Goal: Task Accomplishment & Management: Use online tool/utility

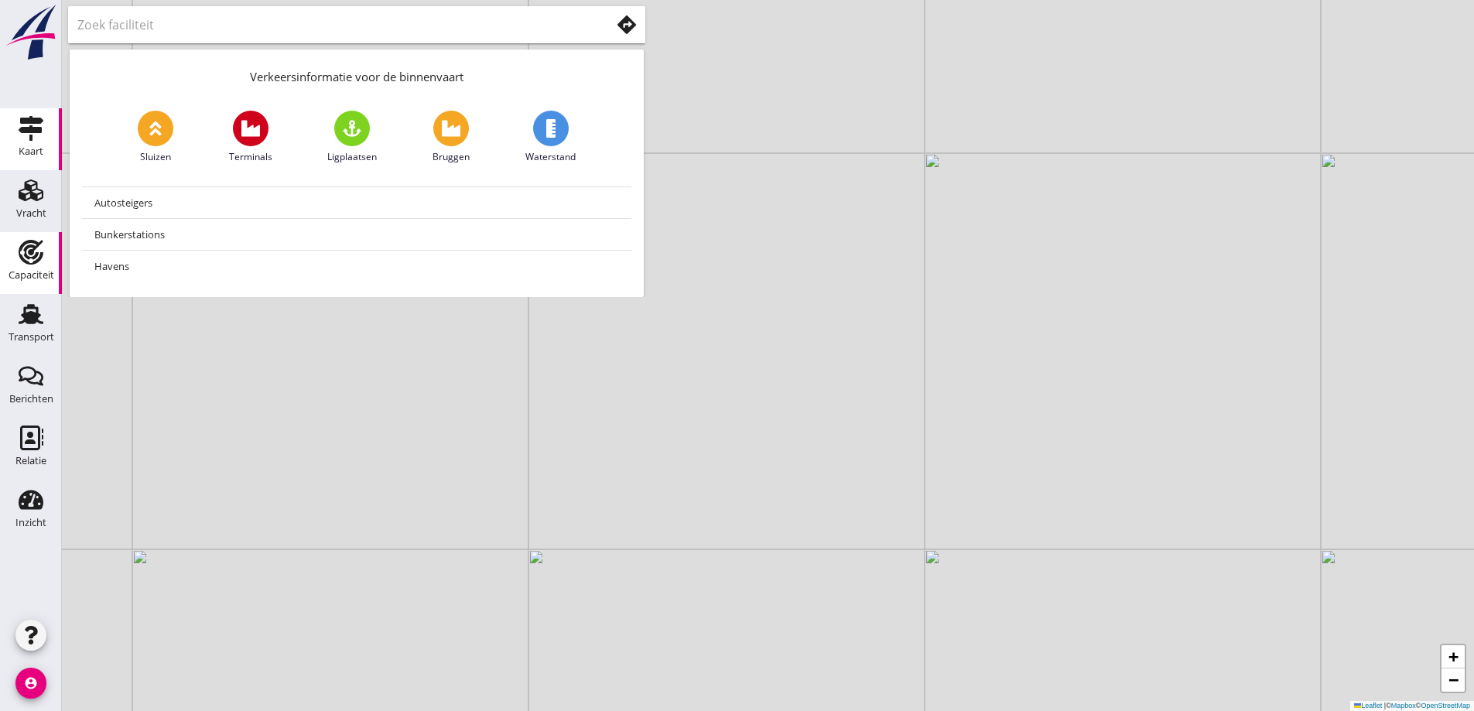
click at [40, 248] on icon "Capaciteit" at bounding box center [31, 252] width 25 height 25
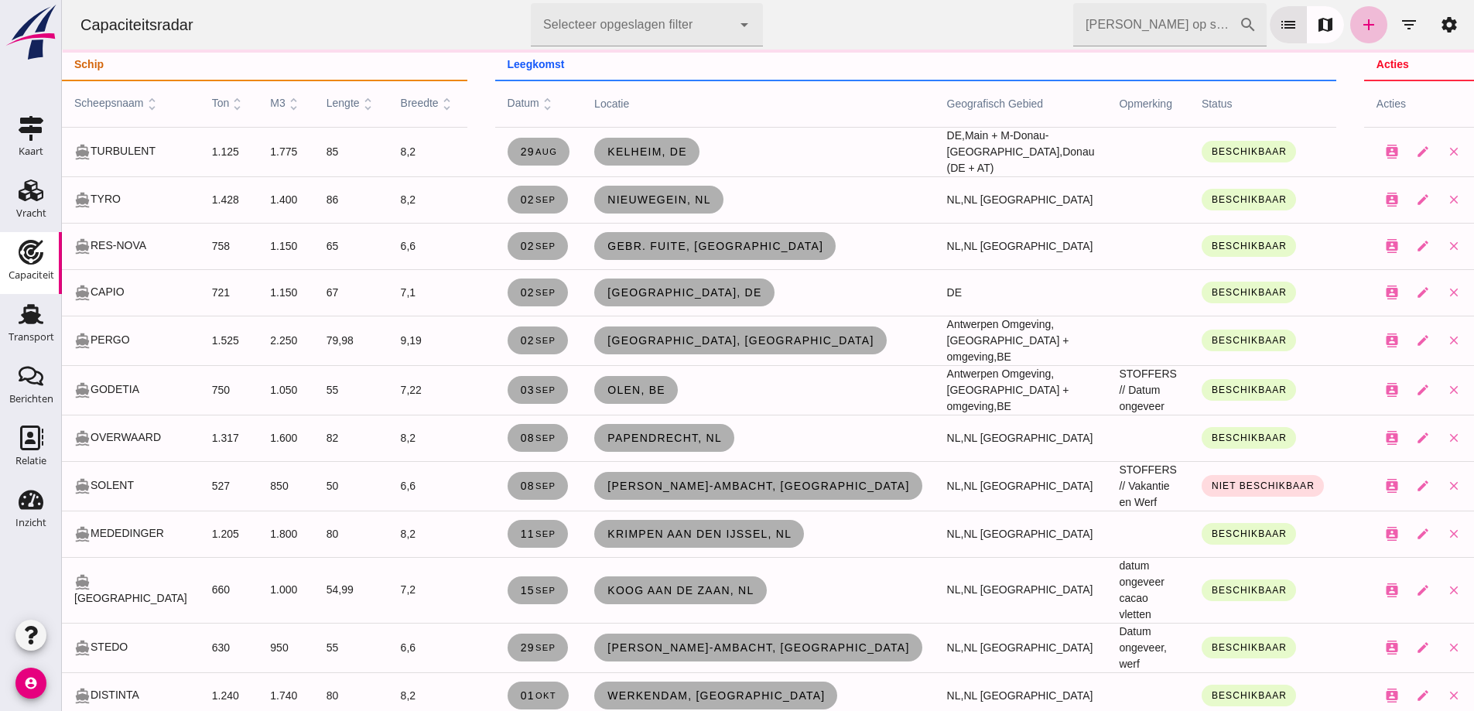
click input "[PERSON_NAME] op scheepsnaam"
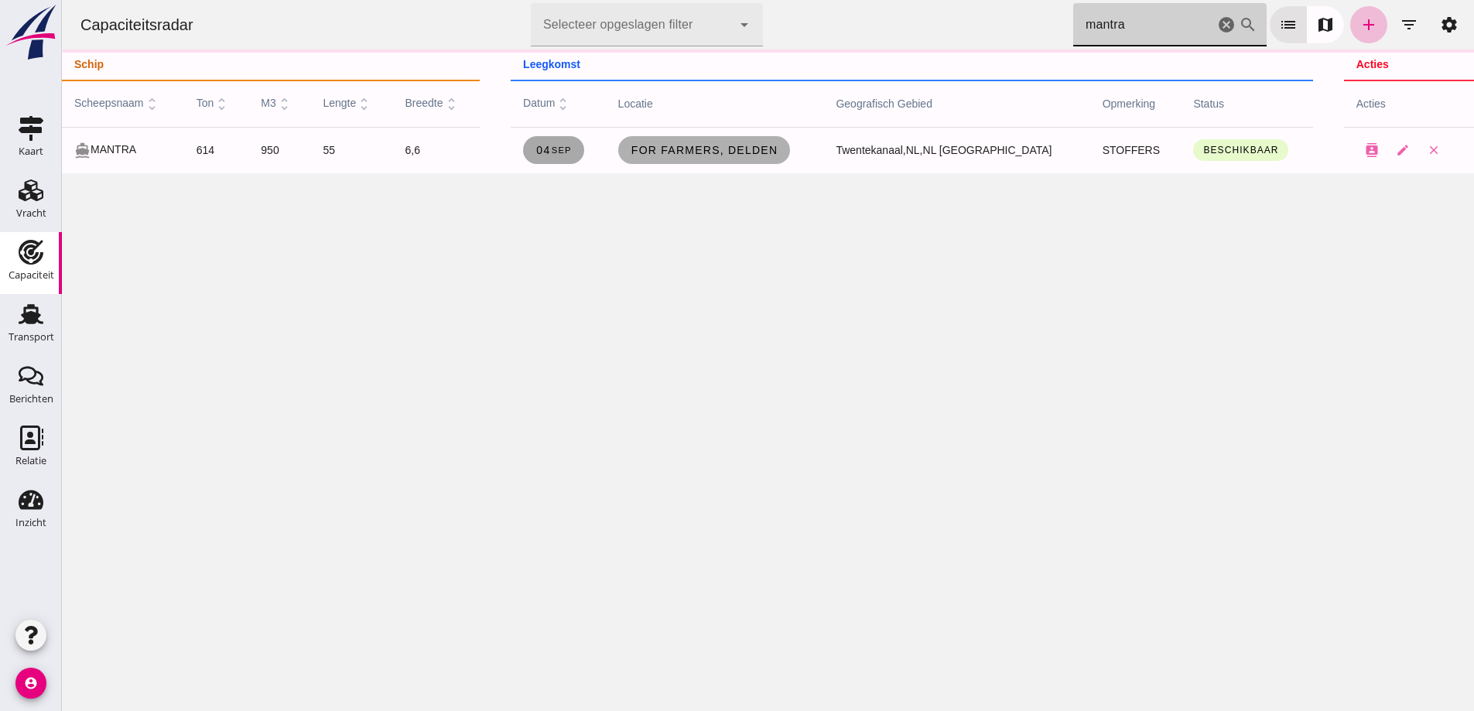
type input "mantra"
click span "[DATE]"
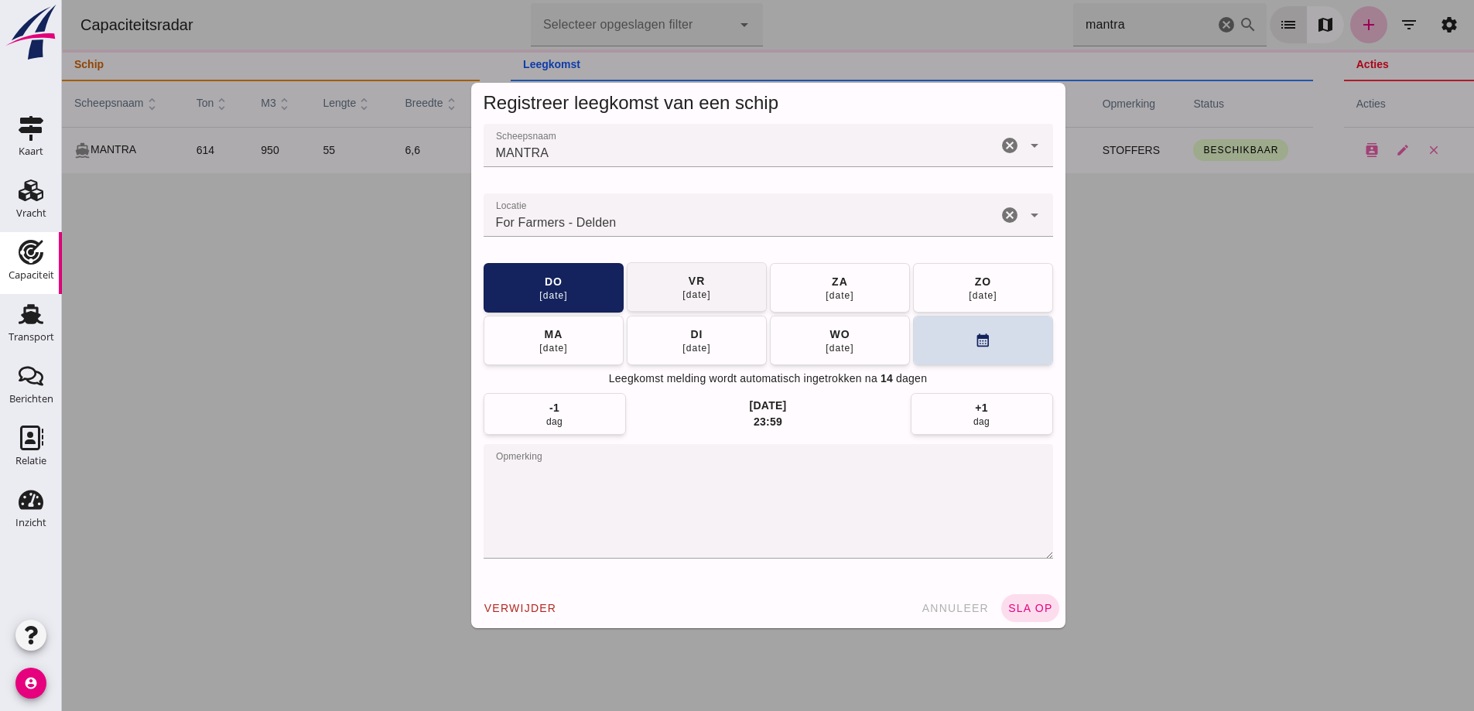
drag, startPoint x: 692, startPoint y: 283, endPoint x: 866, endPoint y: 445, distance: 238.1
click div "vr"
click button "sla op"
drag, startPoint x: 1037, startPoint y: 607, endPoint x: 1442, endPoint y: 416, distance: 448.1
click span "sla op"
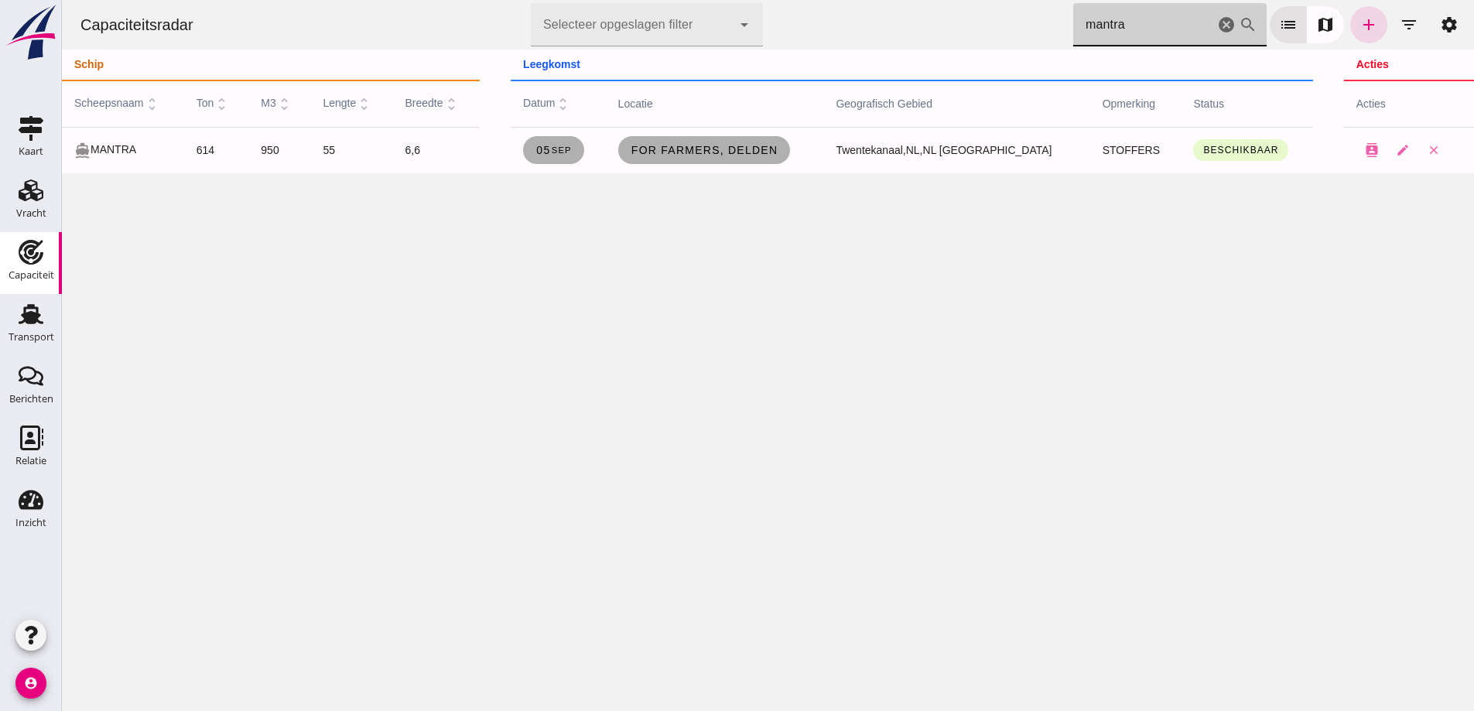
drag, startPoint x: 1099, startPoint y: 12, endPoint x: 949, endPoint y: -10, distance: 151.6
click at [949, 0] on html "Capaciteitsradar Selecteer opgeslagen filter Selecteer opgeslagen filter cancel…" at bounding box center [768, 355] width 1412 height 711
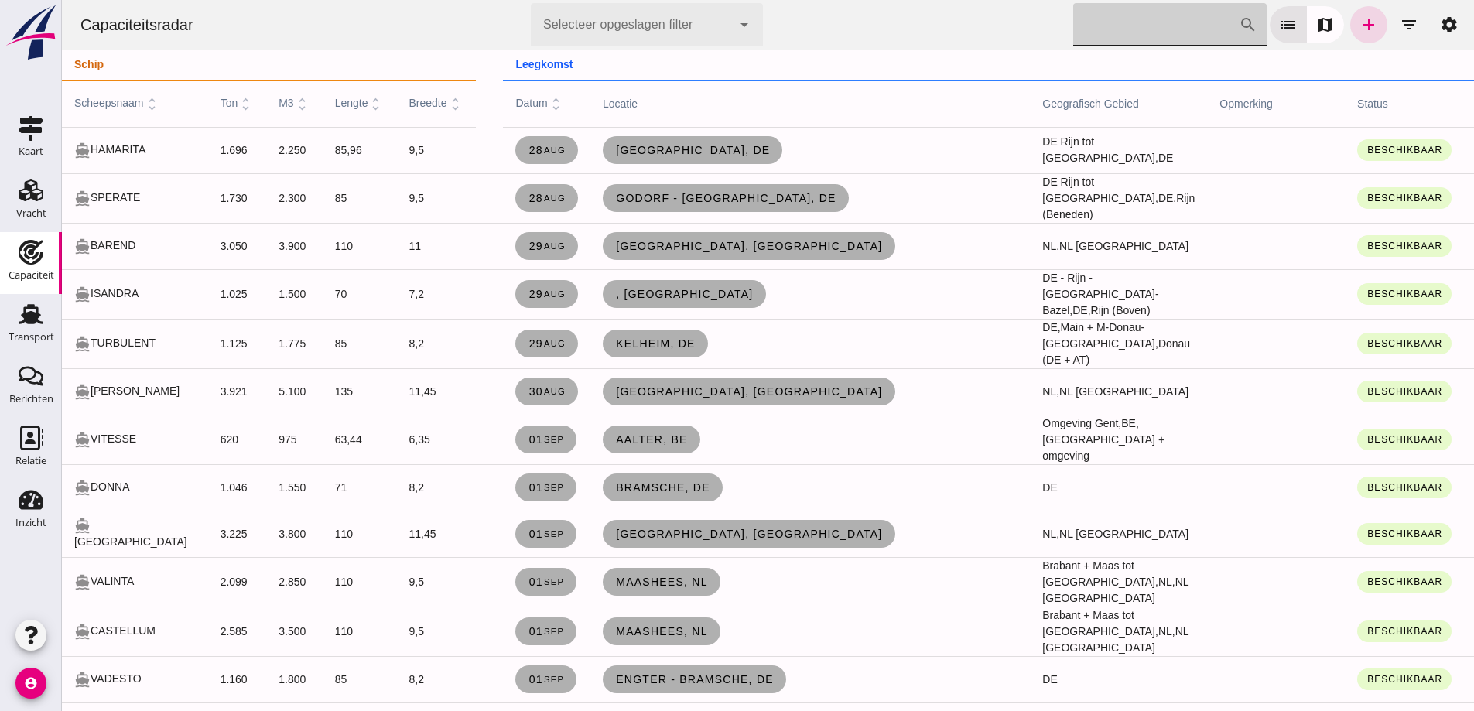
click input "[PERSON_NAME] op scheepsnaam"
click at [1401, 20] on icon "filter_list" at bounding box center [1408, 24] width 19 height 19
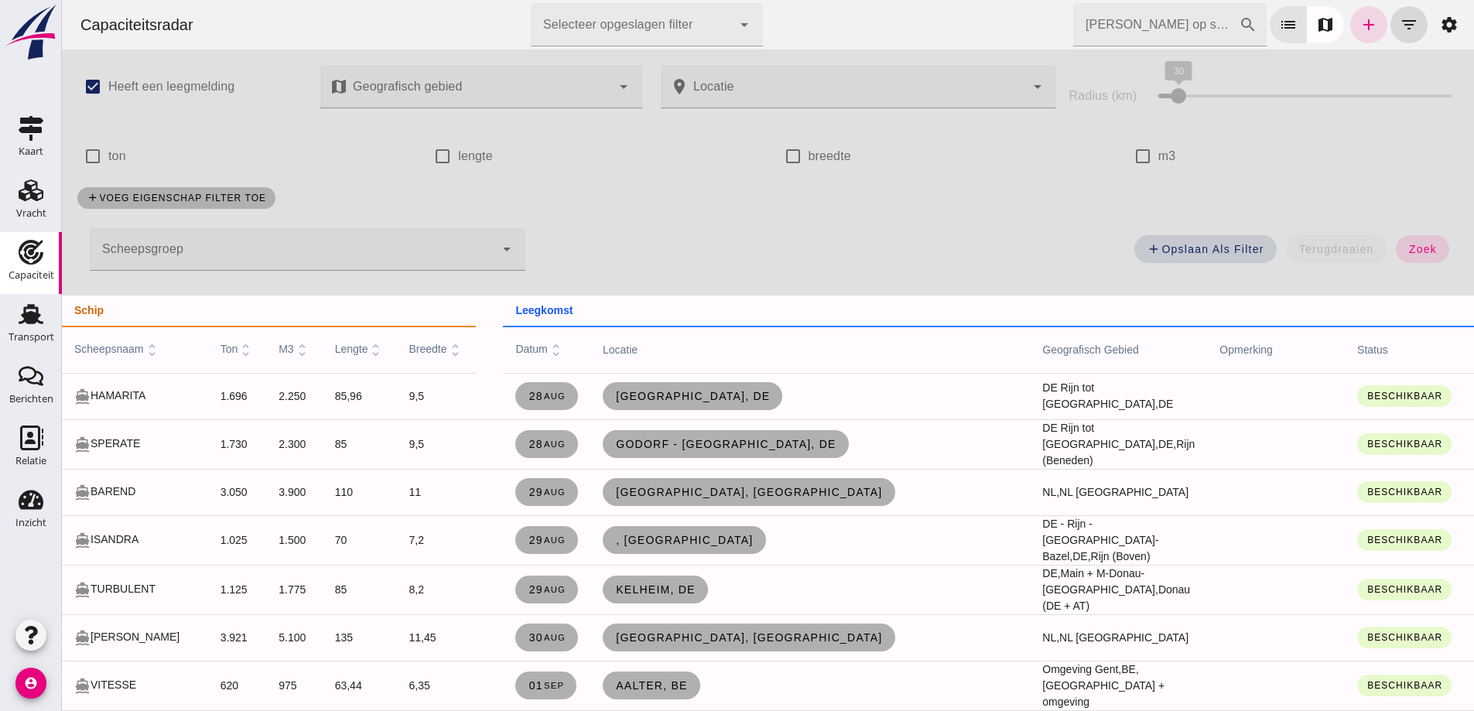
click at [1158, 163] on label "m3" at bounding box center [1167, 156] width 18 height 43
click input "m3"
checkbox input "true"
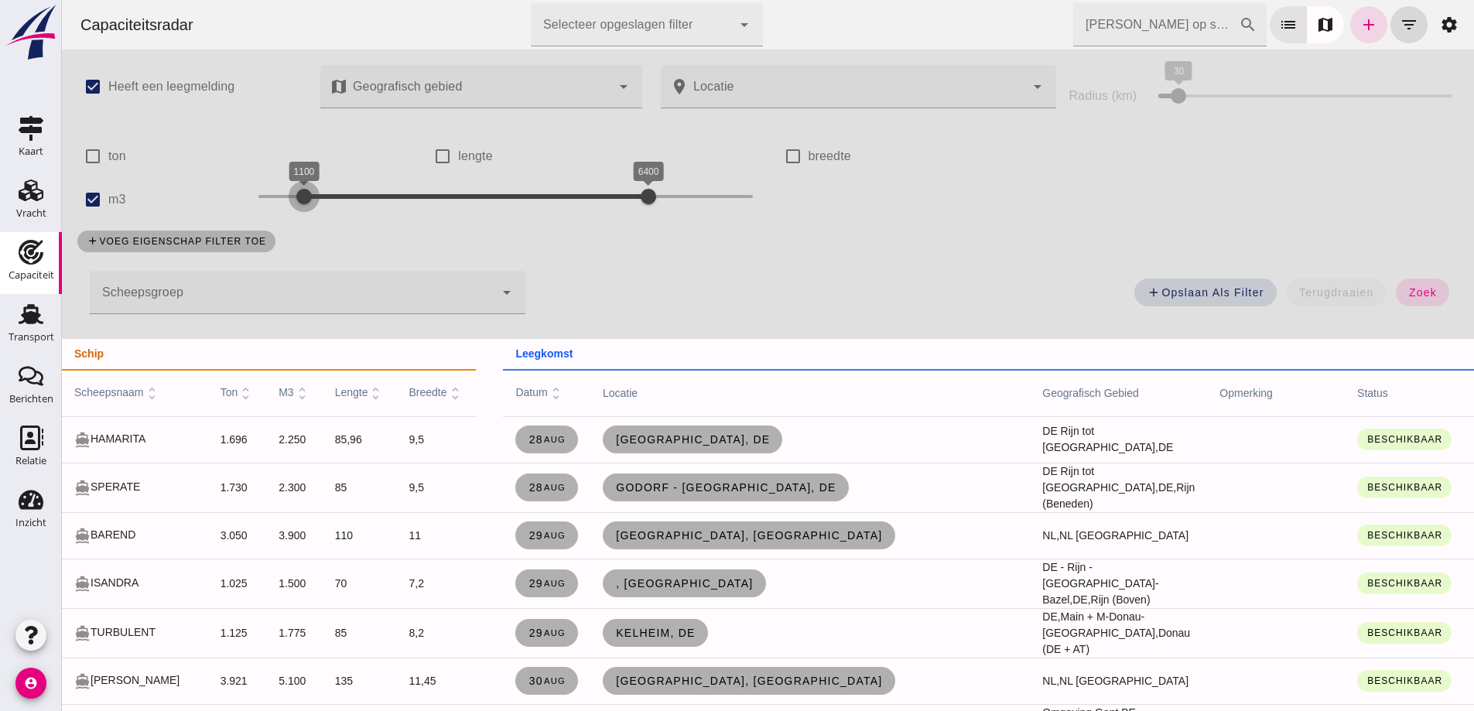
drag, startPoint x: 258, startPoint y: 196, endPoint x: 302, endPoint y: 198, distance: 43.3
click at [302, 198] on div at bounding box center [304, 196] width 31 height 31
click button "zoek"
drag, startPoint x: 643, startPoint y: 190, endPoint x: 376, endPoint y: 186, distance: 266.9
click at [376, 186] on div at bounding box center [382, 196] width 31 height 31
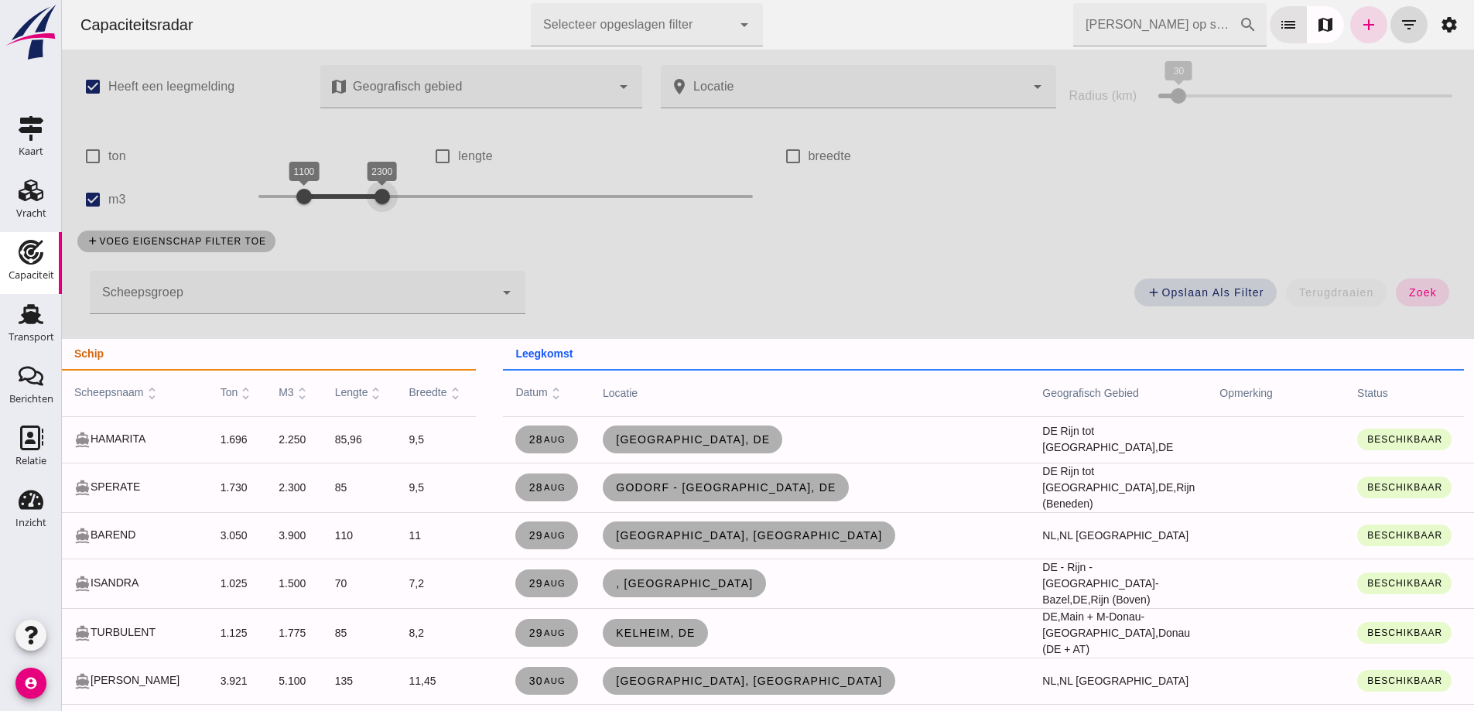
click span "zoek"
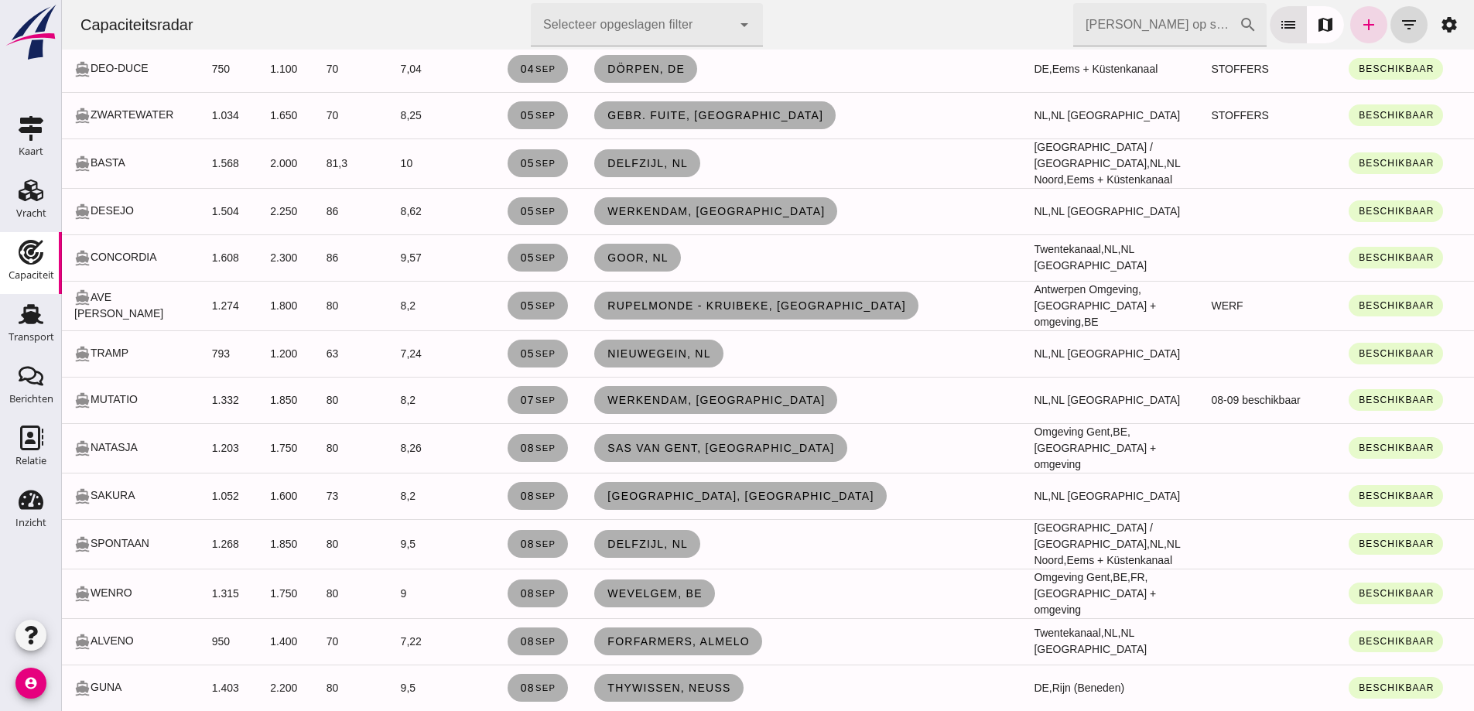
scroll to position [2321, 0]
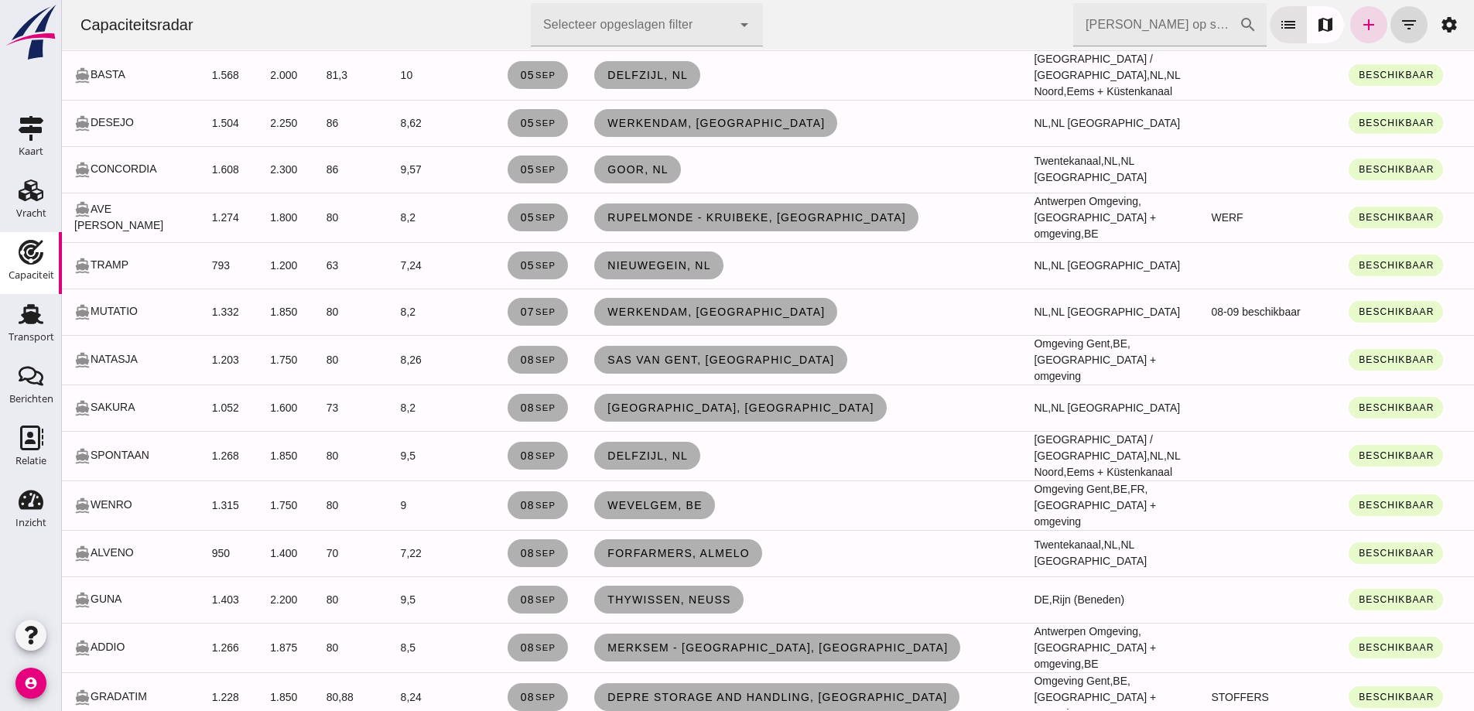
click div "directions_boat TRAMP"
click span "[DATE]"
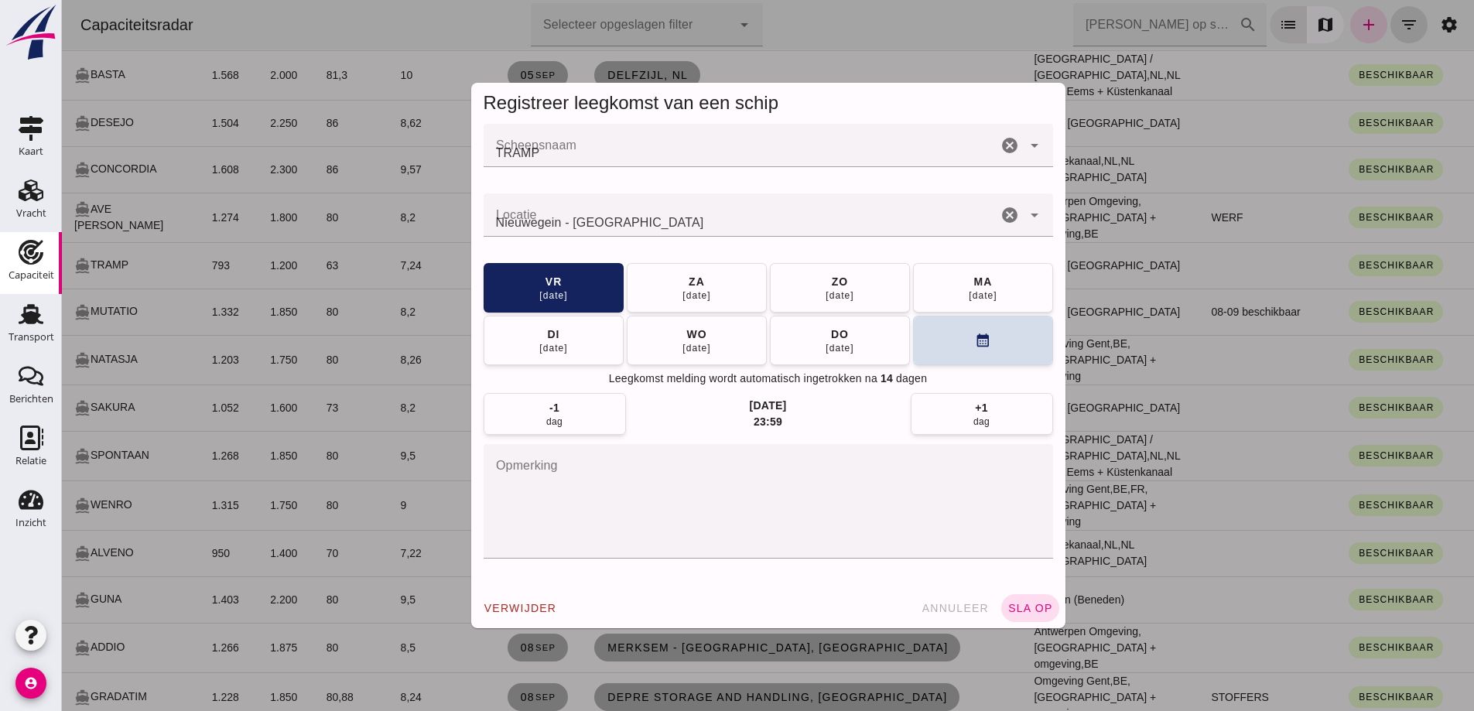
scroll to position [0, 0]
click button "[DATE]"
click span "sla op"
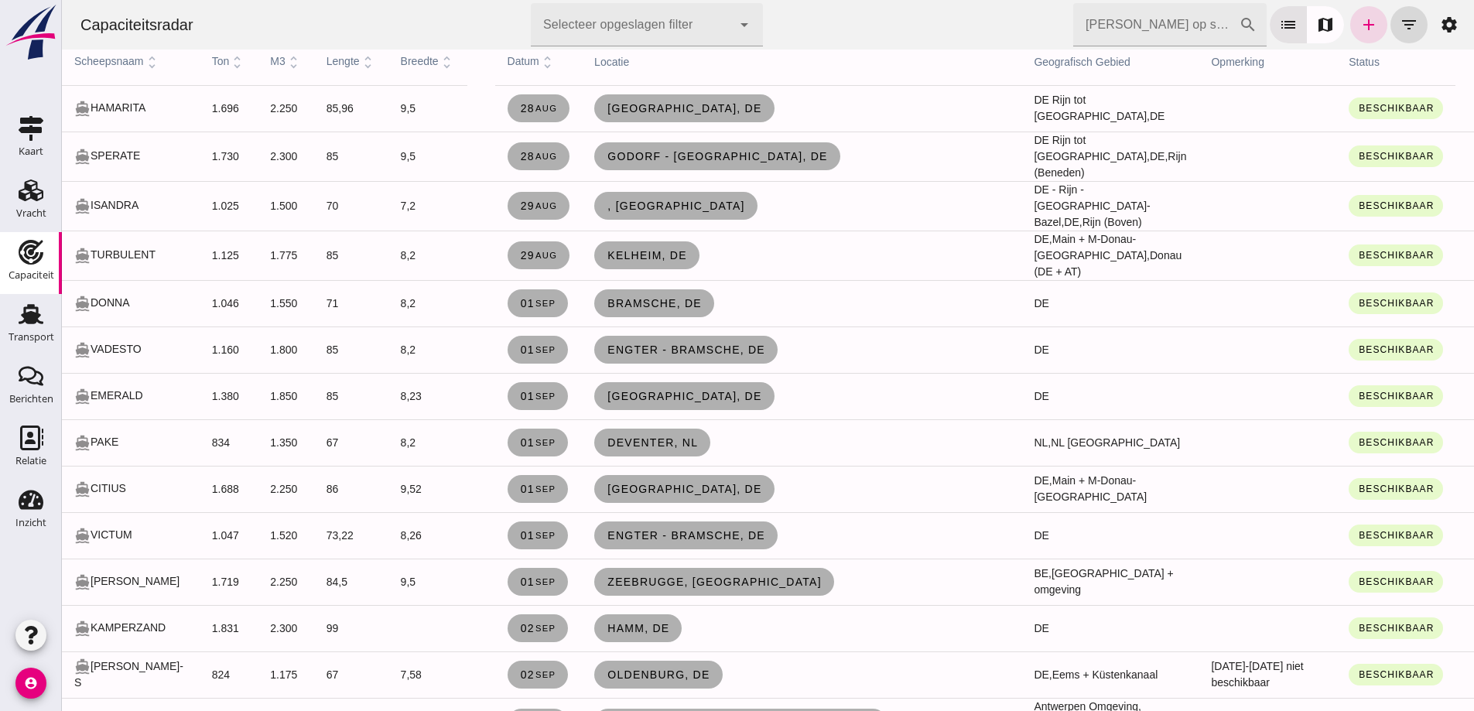
scroll to position [321, 0]
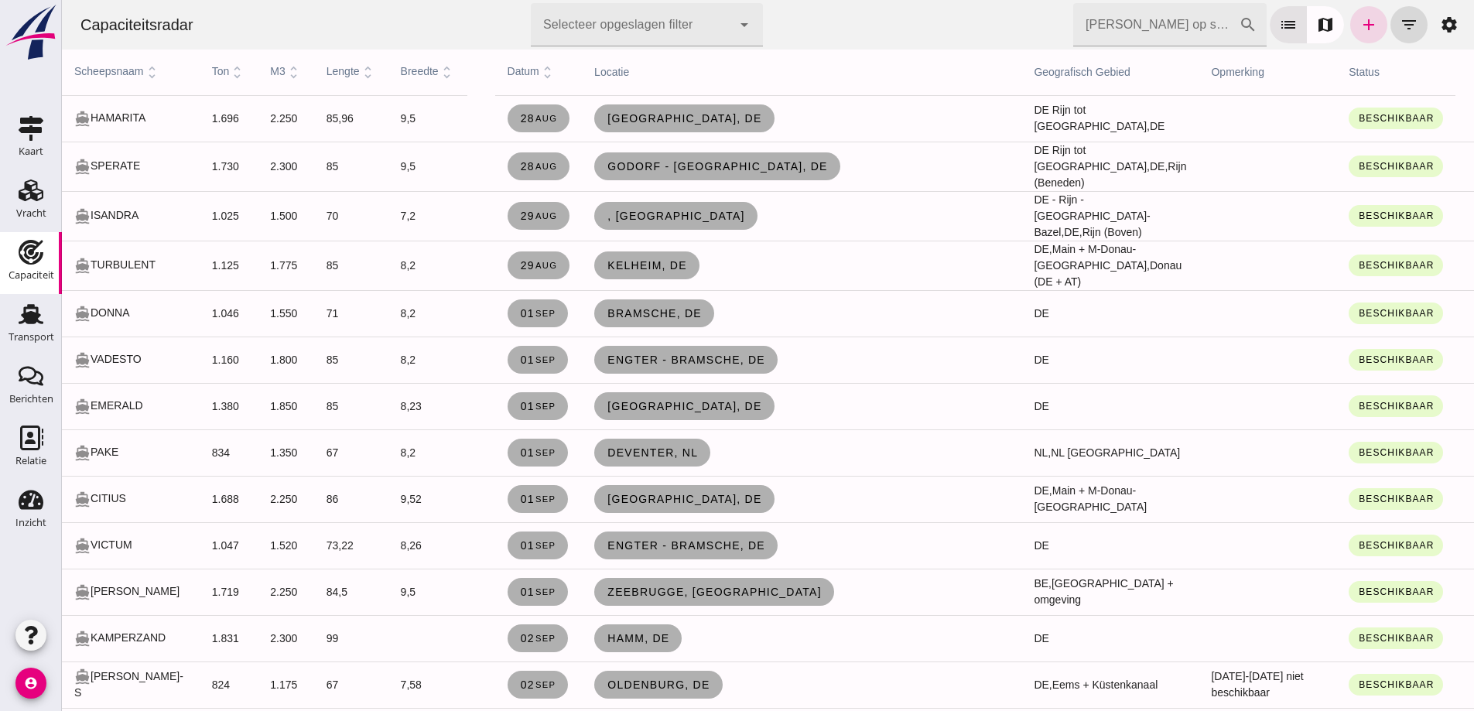
click at [131, 461] on td "directions_boat PAKE" at bounding box center [131, 452] width 138 height 46
click span "[DATE]"
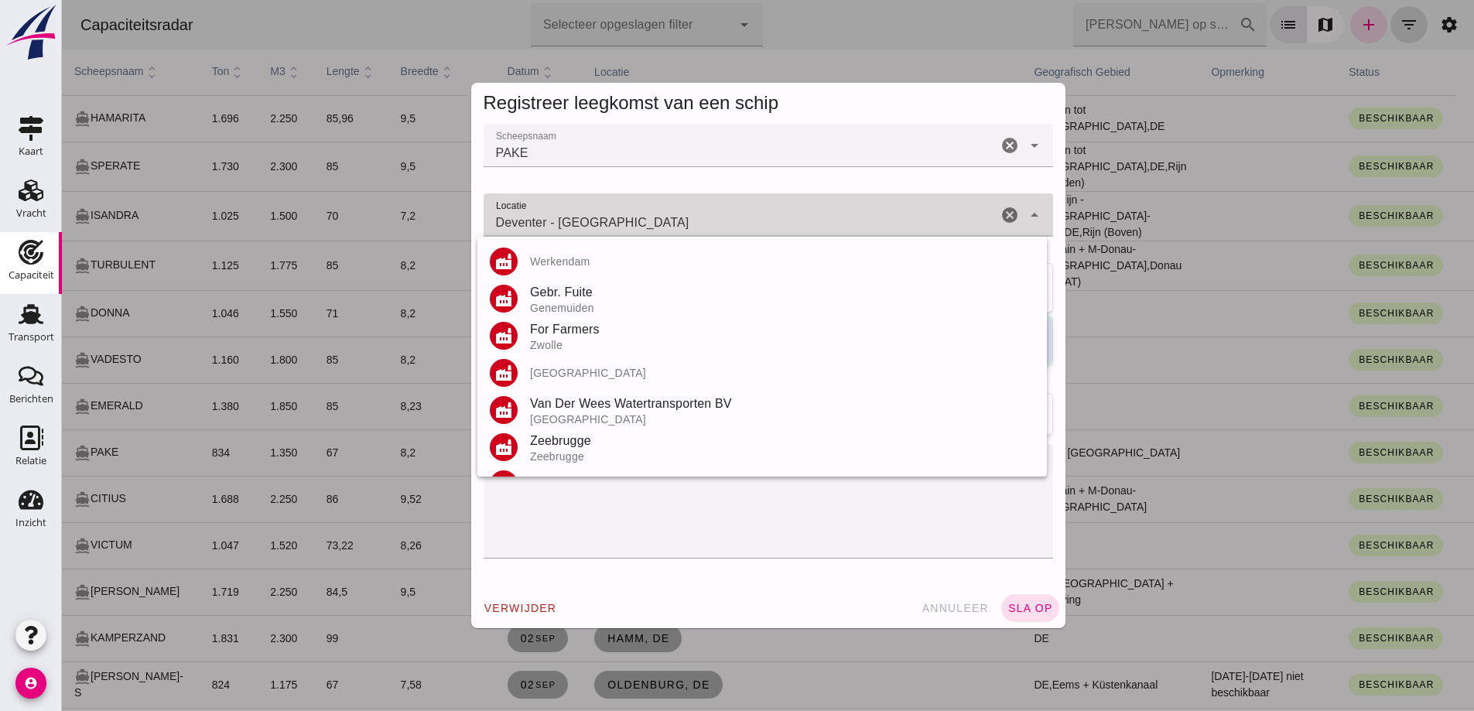
drag, startPoint x: 624, startPoint y: 221, endPoint x: 315, endPoint y: 193, distance: 310.7
click div "Registreer leegkomst van een schip Scheepsnaam Scheepsnaam PAKE cancel arrow_dr…"
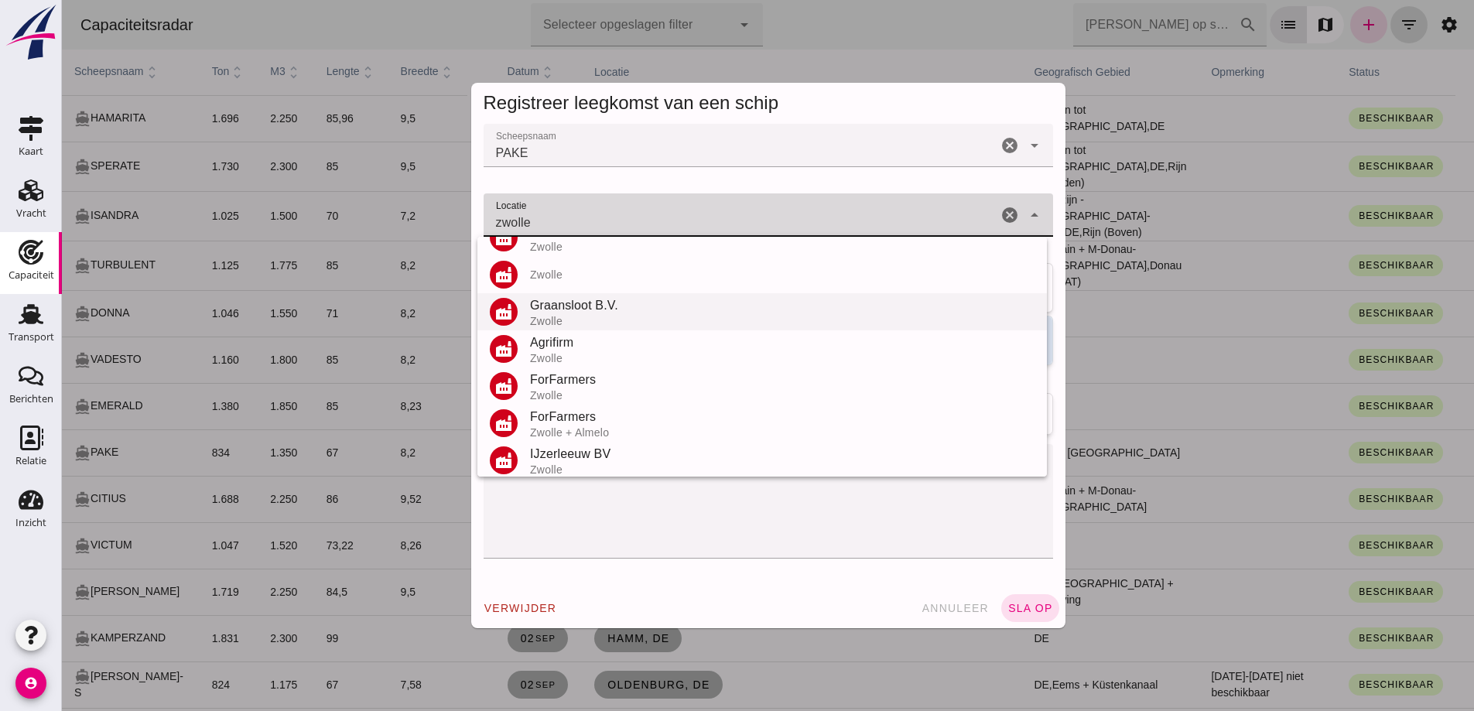
scroll to position [181, 0]
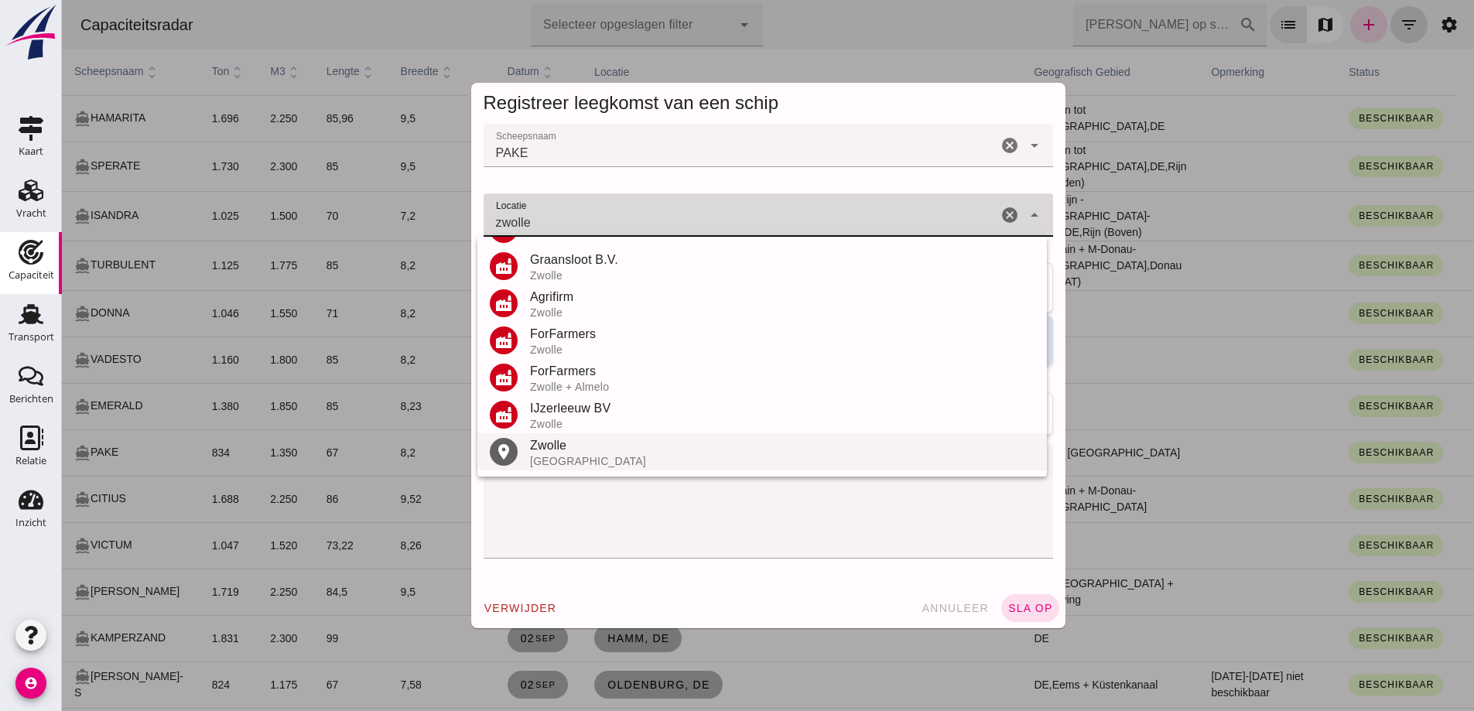
click at [575, 453] on div "Zwolle" at bounding box center [782, 445] width 504 height 19
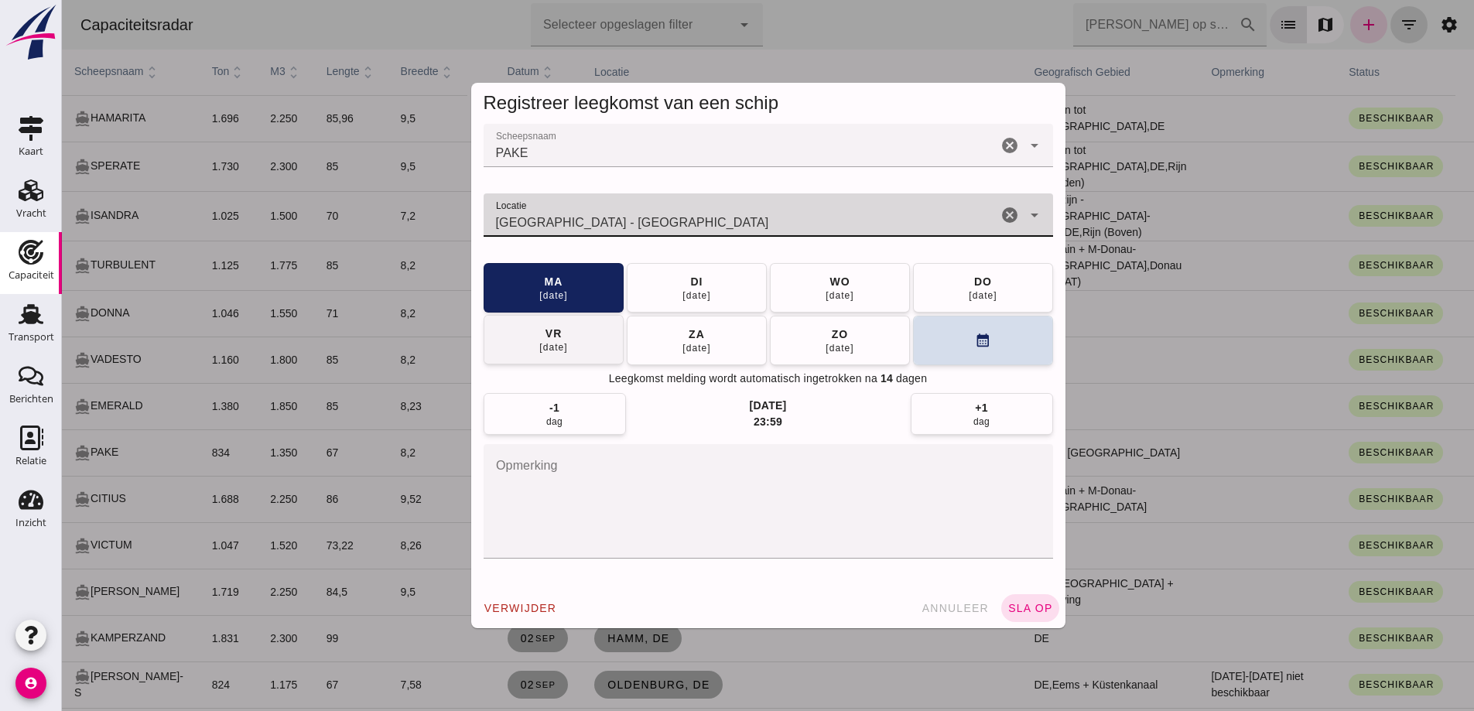
type input "[GEOGRAPHIC_DATA] - [GEOGRAPHIC_DATA]"
click div "vr"
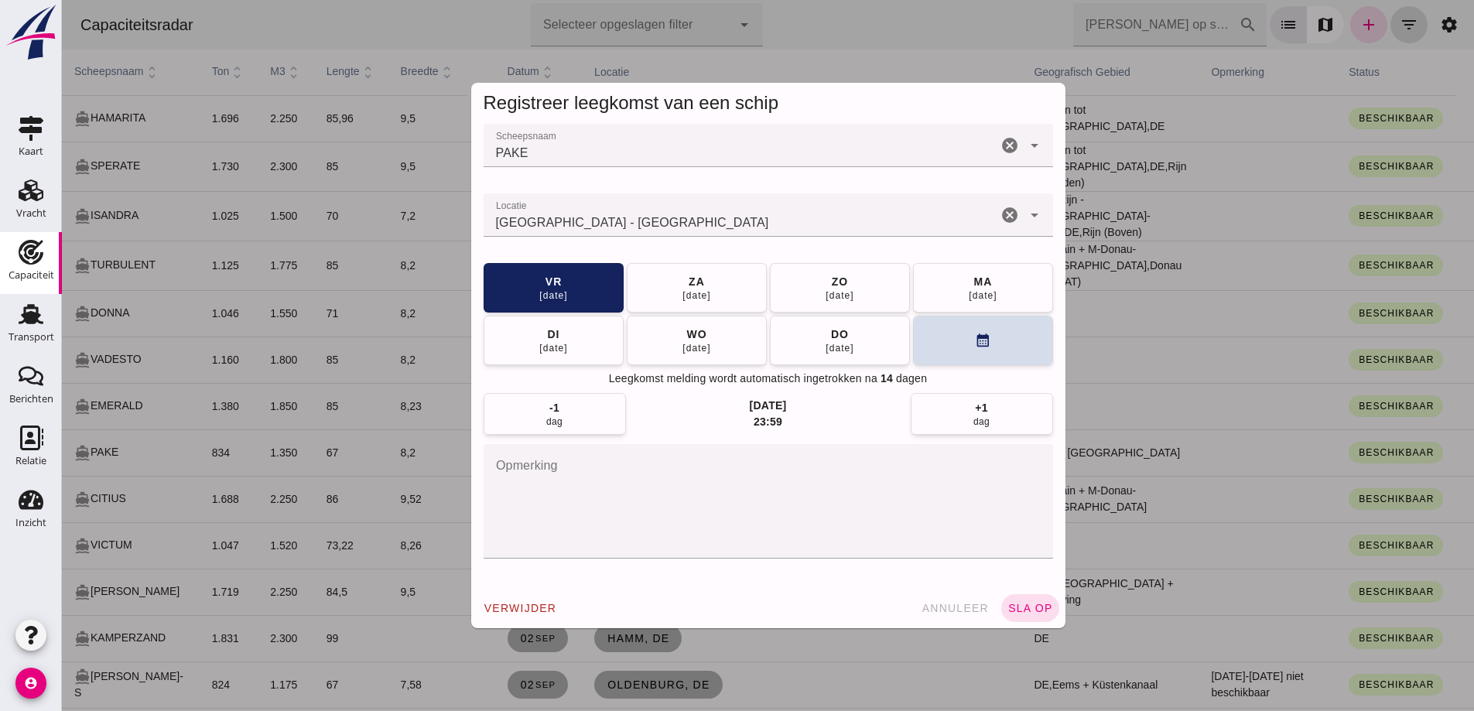
drag, startPoint x: 1026, startPoint y: 606, endPoint x: 1026, endPoint y: 614, distance: 8.5
click button "sla op"
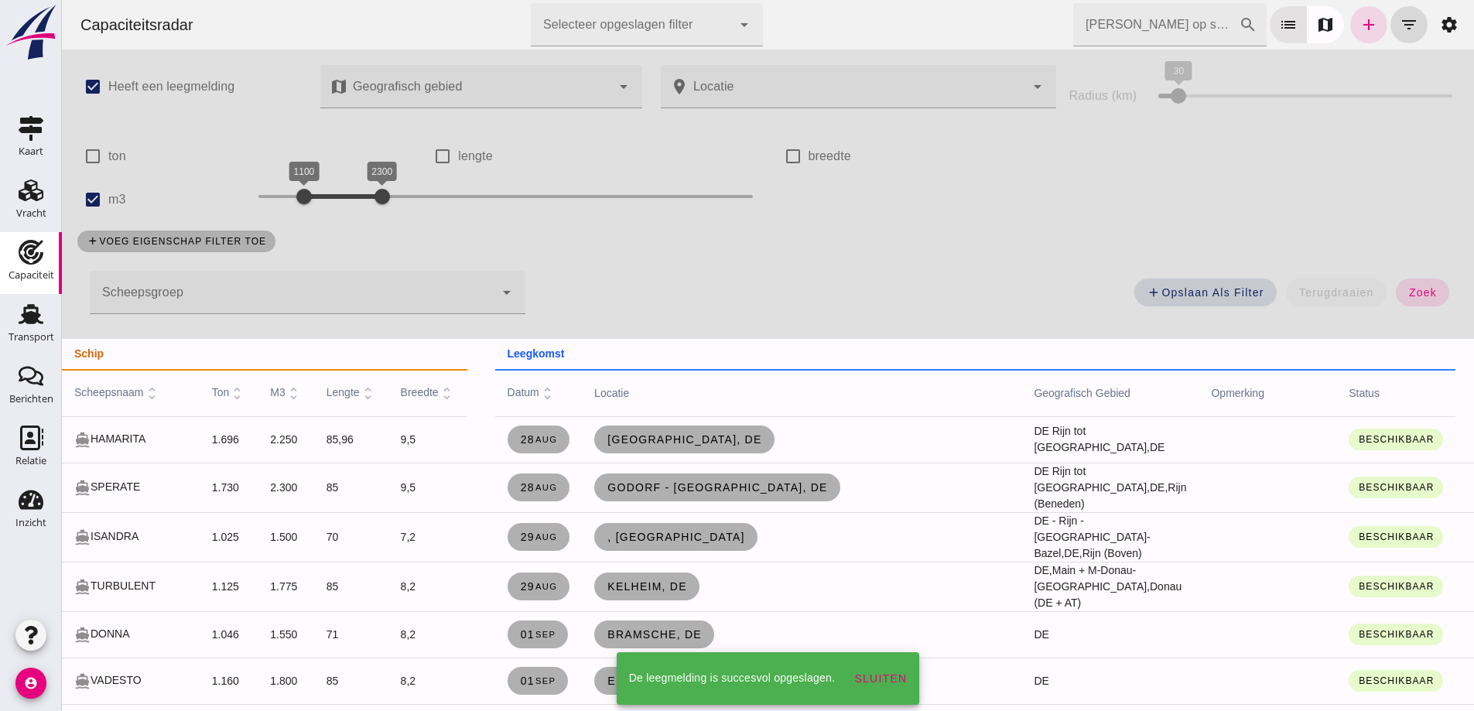
scroll to position [321, 0]
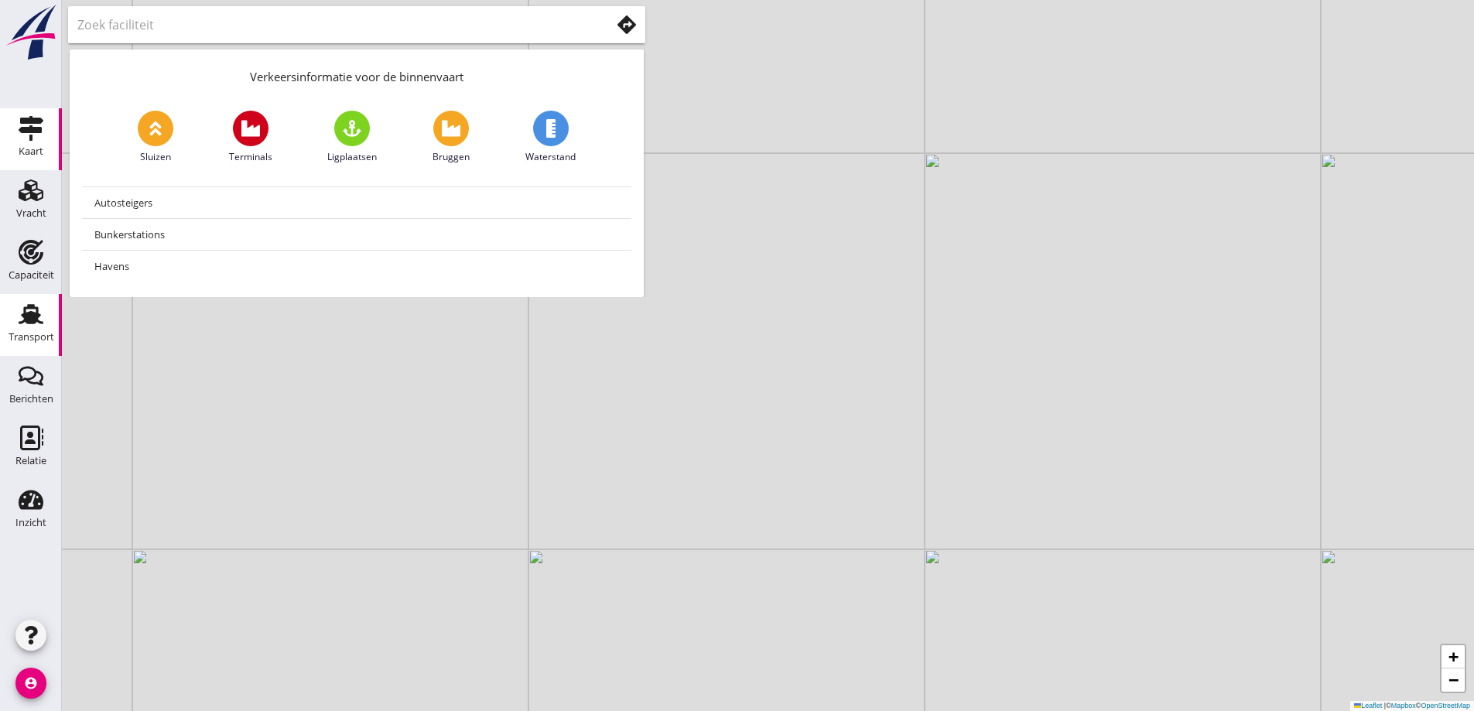
click at [25, 340] on div "Transport" at bounding box center [32, 337] width 46 height 10
